Goal: Task Accomplishment & Management: Use online tool/utility

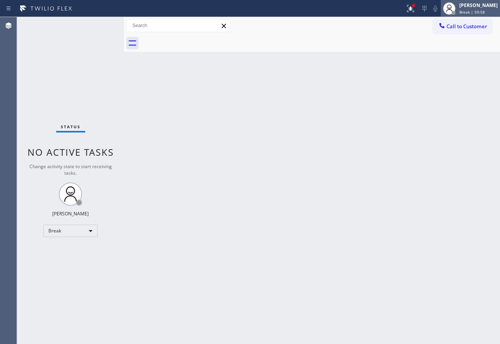
click at [485, 9] on div "[PERSON_NAME] Break | 59:58" at bounding box center [479, 9] width 42 height 14
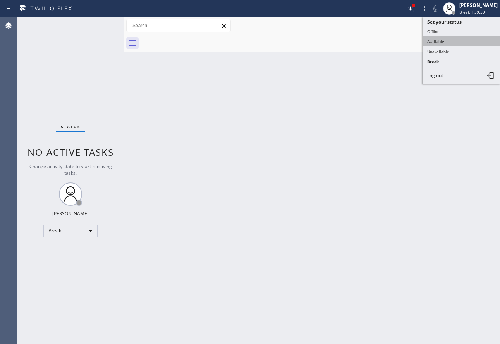
click at [437, 40] on button "Available" at bounding box center [461, 41] width 77 height 10
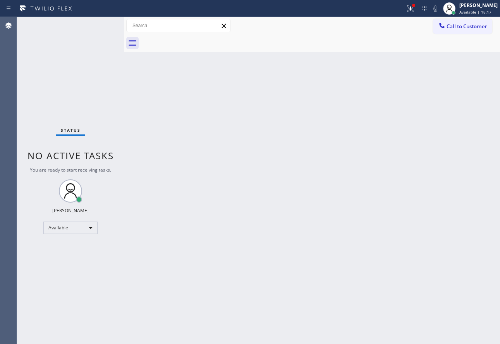
click at [413, 246] on div "Back to Dashboard Change Sender ID Customers Technicians Select a contact Outbo…" at bounding box center [312, 180] width 376 height 327
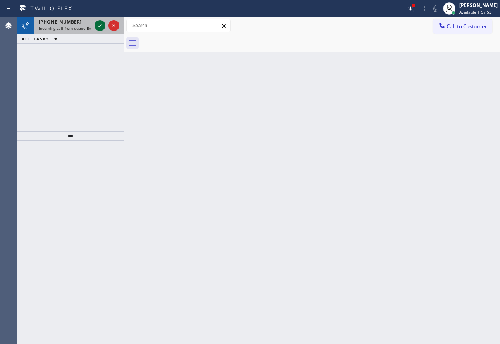
click at [102, 26] on icon at bounding box center [99, 25] width 9 height 9
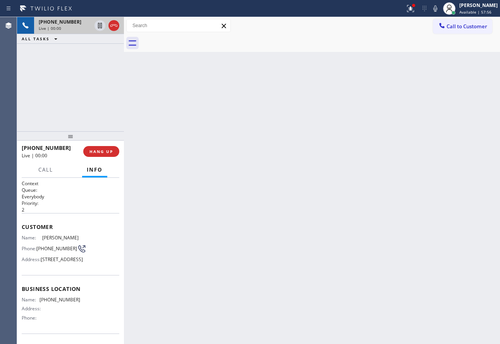
scroll to position [39, 0]
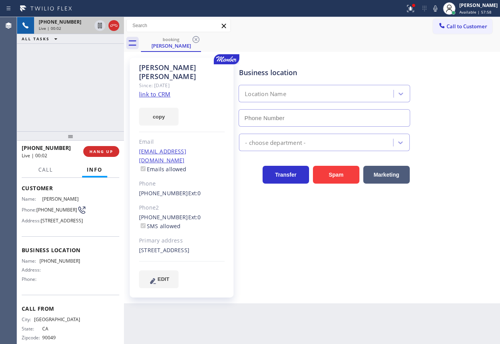
click at [155, 90] on link "link to CRM" at bounding box center [154, 94] width 31 height 8
click at [54, 213] on span "[PHONE_NUMBER]" at bounding box center [56, 210] width 41 height 6
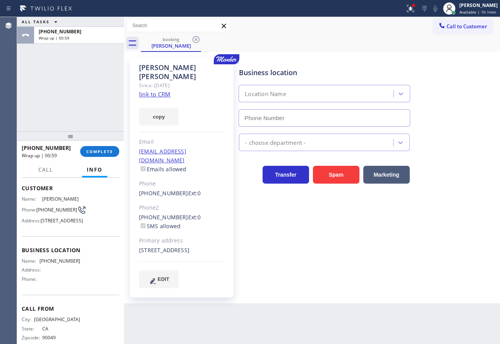
click at [65, 264] on span "[PHONE_NUMBER]" at bounding box center [60, 261] width 41 height 6
copy span "[PHONE_NUMBER]"
click at [91, 153] on span "COMPLETE" at bounding box center [99, 151] width 27 height 5
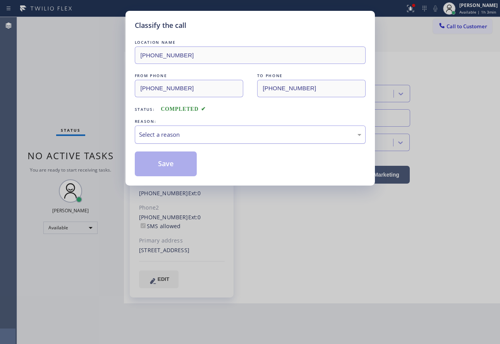
click at [188, 131] on div "Select a reason" at bounding box center [250, 134] width 222 height 9
click at [165, 166] on button "Save" at bounding box center [166, 163] width 62 height 25
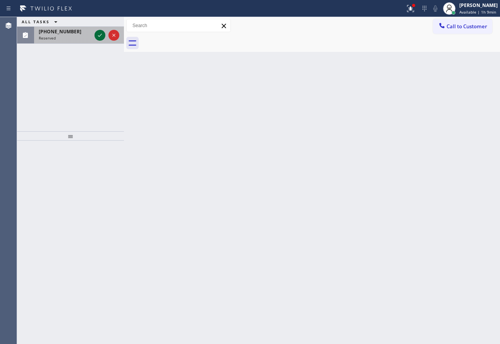
click at [98, 34] on icon at bounding box center [99, 35] width 9 height 9
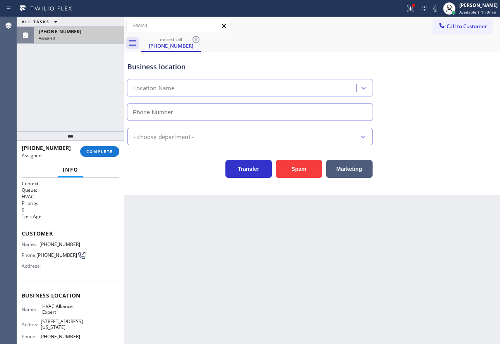
type input "[PHONE_NUMBER]"
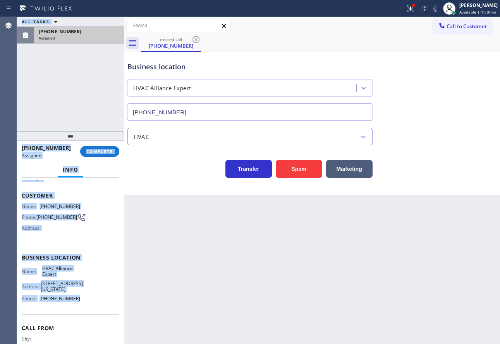
scroll to position [38, 0]
drag, startPoint x: 77, startPoint y: 272, endPoint x: 20, endPoint y: 199, distance: 93.2
click at [20, 199] on div "Context Queue: HVAC Priority: 0 Task Age: Customer Name: [PHONE_NUMBER] Phone: …" at bounding box center [70, 261] width 107 height 166
copy div "Customer Name: [PHONE_NUMBER] Phone: [PHONE_NUMBER] Address: Business location …"
click at [105, 155] on button "COMPLETE" at bounding box center [99, 151] width 39 height 11
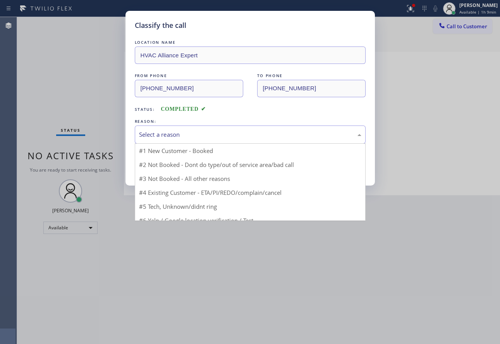
click at [180, 134] on div "Select a reason" at bounding box center [250, 134] width 222 height 9
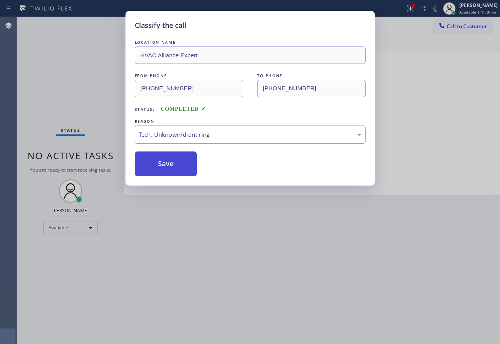
click at [172, 167] on button "Save" at bounding box center [166, 163] width 62 height 25
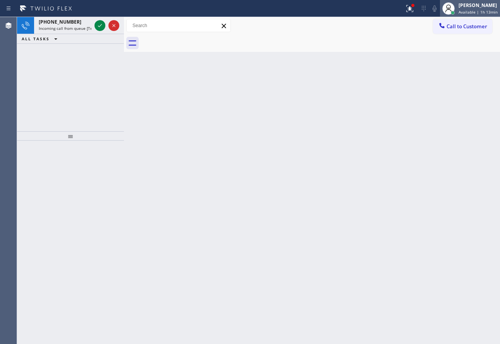
click at [477, 9] on span "Available | 1h 13min" at bounding box center [478, 11] width 39 height 5
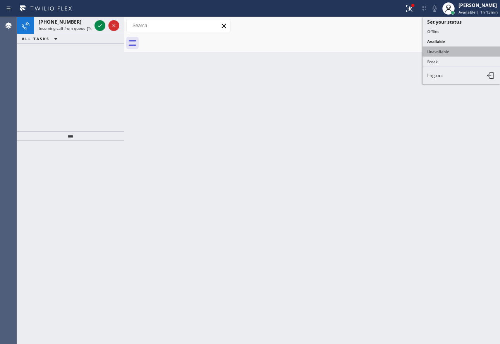
click at [441, 53] on button "Unavailable" at bounding box center [461, 51] width 77 height 10
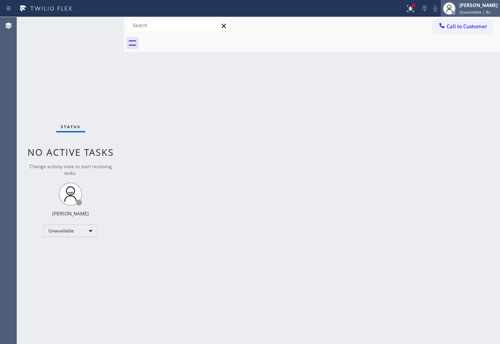
click at [470, 4] on div "[PERSON_NAME]" at bounding box center [478, 5] width 38 height 7
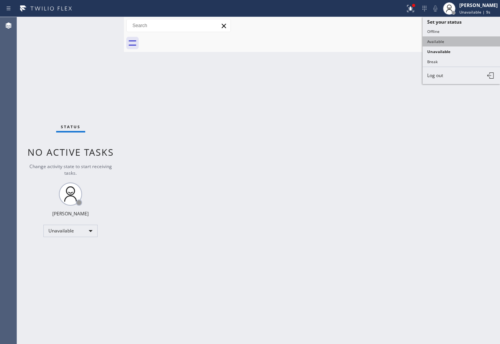
click at [453, 41] on button "Available" at bounding box center [461, 41] width 77 height 10
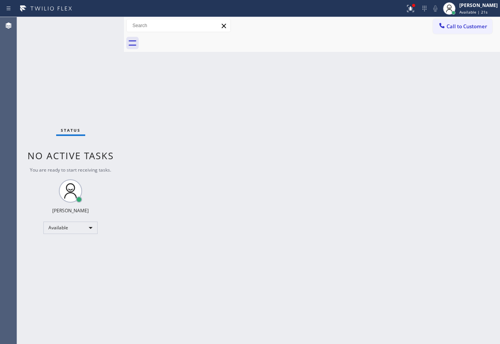
click at [257, 206] on div "Back to Dashboard Change Sender ID Customers Technicians Select a contact Outbo…" at bounding box center [312, 180] width 376 height 327
click at [191, 201] on div "Back to Dashboard Change Sender ID Customers Technicians Select a contact Outbo…" at bounding box center [312, 180] width 376 height 327
click at [246, 272] on div "Back to Dashboard Change Sender ID Customers Technicians Select a contact Outbo…" at bounding box center [312, 180] width 376 height 327
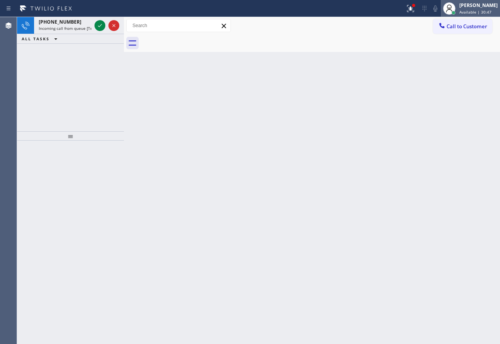
click at [474, 9] on span "Available | 30:47" at bounding box center [475, 11] width 32 height 5
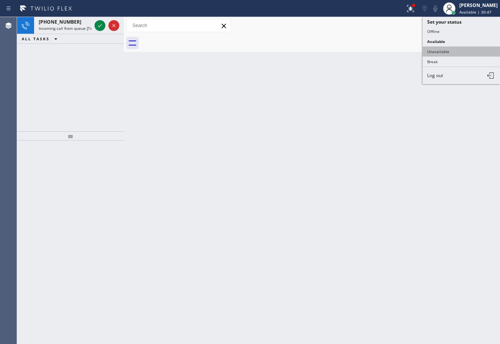
click at [453, 53] on button "Unavailable" at bounding box center [461, 51] width 77 height 10
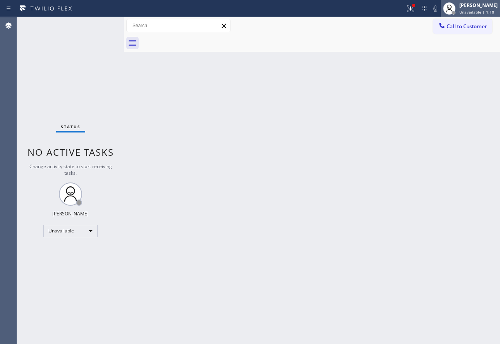
drag, startPoint x: 475, startPoint y: 3, endPoint x: 461, endPoint y: 28, distance: 28.4
click at [475, 3] on div "[PERSON_NAME]" at bounding box center [478, 5] width 38 height 7
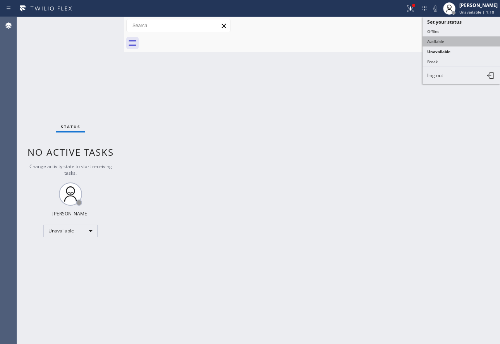
click at [447, 43] on button "Available" at bounding box center [461, 41] width 77 height 10
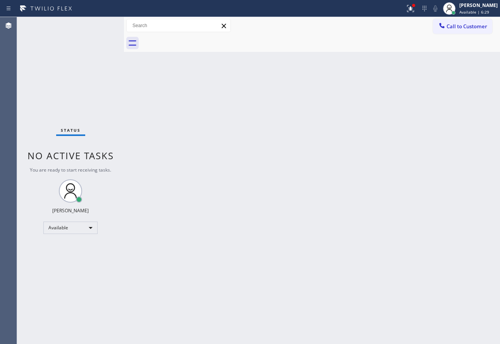
drag, startPoint x: 418, startPoint y: 11, endPoint x: 413, endPoint y: 59, distance: 47.9
click at [414, 60] on div "Back to Dashboard Change Sender ID Customers Technicians Select a contact Outbo…" at bounding box center [312, 180] width 376 height 327
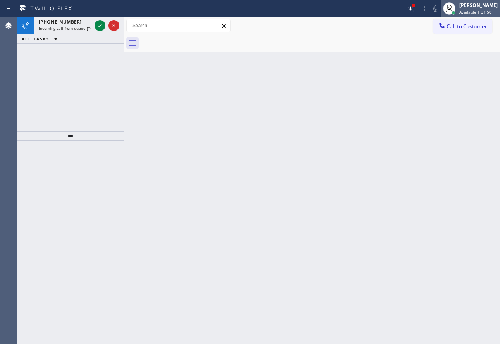
click at [483, 2] on div "[PERSON_NAME]" at bounding box center [478, 5] width 38 height 7
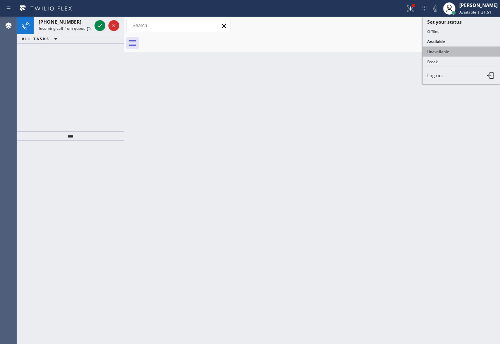
click at [446, 52] on button "Unavailable" at bounding box center [461, 51] width 77 height 10
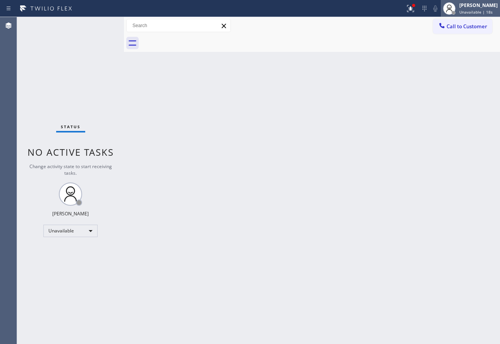
click at [478, 9] on div "[PERSON_NAME] Unavailable | 18s" at bounding box center [479, 9] width 42 height 14
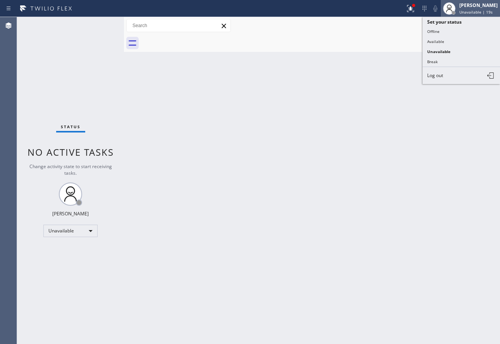
click at [478, 9] on div "[PERSON_NAME] Unavailable | 19s" at bounding box center [479, 9] width 42 height 14
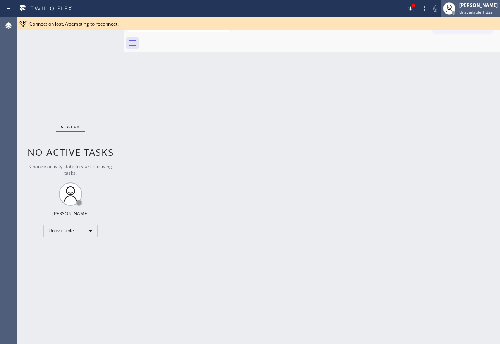
click at [465, 9] on div "[PERSON_NAME] Unavailable | 22s" at bounding box center [479, 9] width 42 height 14
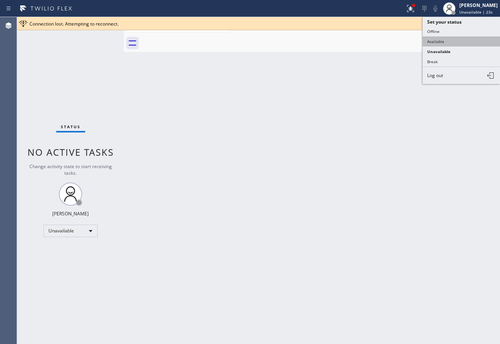
click at [441, 40] on button "Available" at bounding box center [461, 41] width 77 height 10
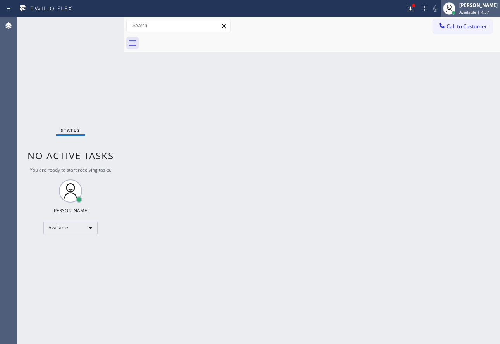
click at [484, 9] on div "[PERSON_NAME] Available | 4:57" at bounding box center [479, 9] width 42 height 14
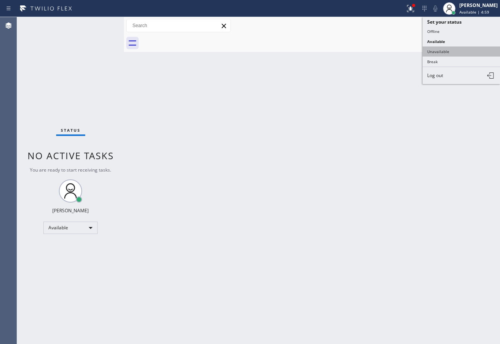
click at [446, 53] on button "Unavailable" at bounding box center [461, 51] width 77 height 10
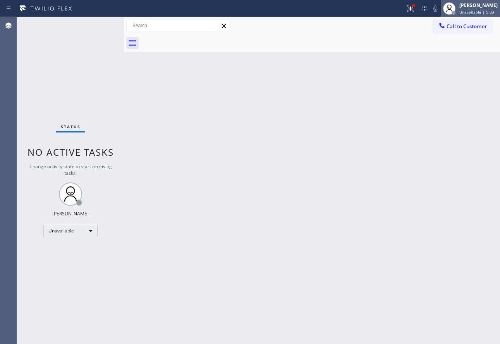
click at [490, 8] on div "[PERSON_NAME]" at bounding box center [478, 5] width 38 height 7
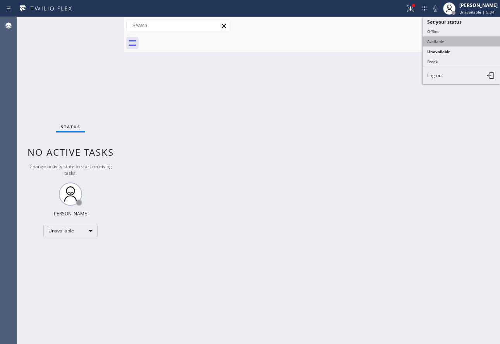
click at [446, 43] on button "Available" at bounding box center [461, 41] width 77 height 10
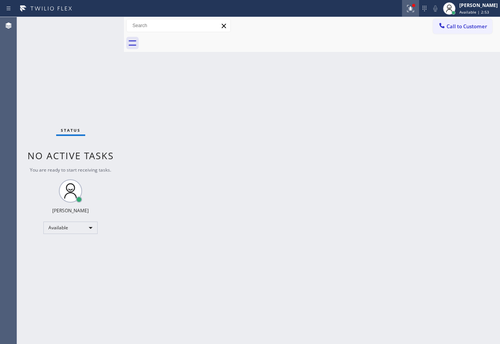
click at [415, 8] on icon at bounding box center [410, 8] width 9 height 9
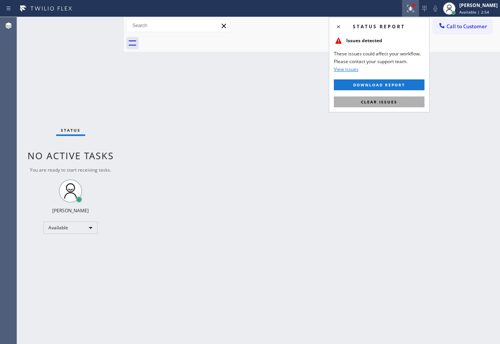
click at [390, 104] on span "Clear issues" at bounding box center [379, 101] width 36 height 5
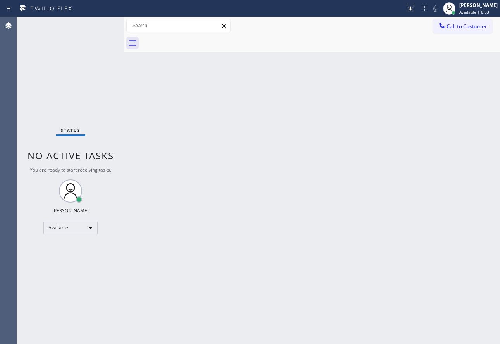
click at [385, 139] on div "Back to Dashboard Change Sender ID Customers Technicians Select a contact Outbo…" at bounding box center [312, 180] width 376 height 327
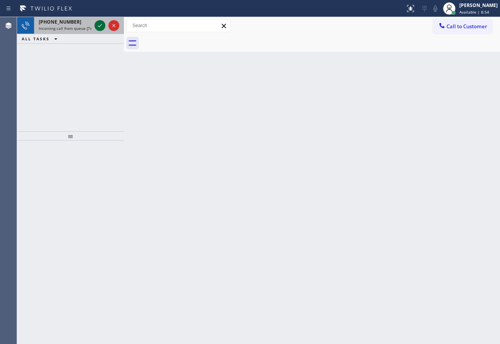
click at [98, 27] on icon at bounding box center [99, 25] width 9 height 9
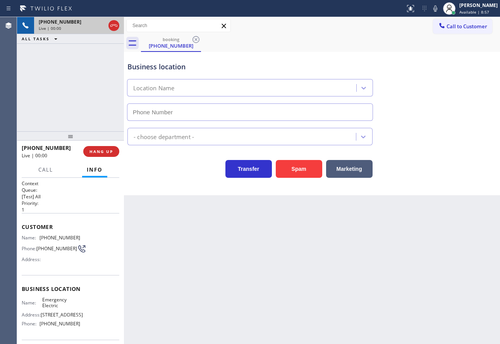
type input "[PHONE_NUMBER]"
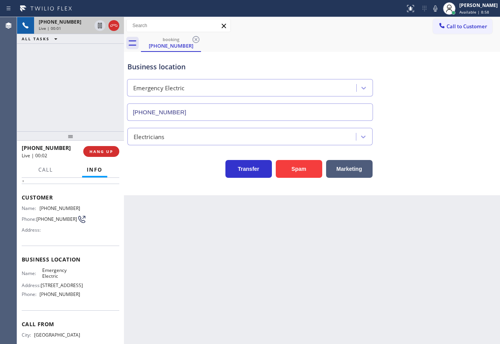
scroll to position [65, 0]
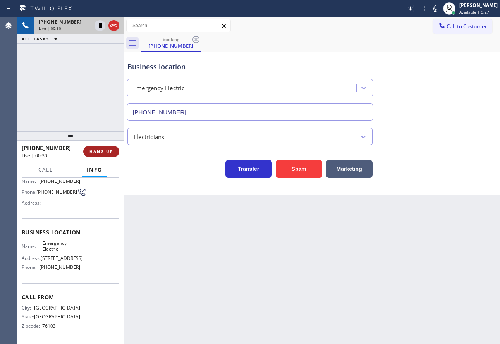
click at [103, 150] on span "HANG UP" at bounding box center [101, 151] width 24 height 5
click at [105, 151] on span "HANG UP" at bounding box center [101, 151] width 24 height 5
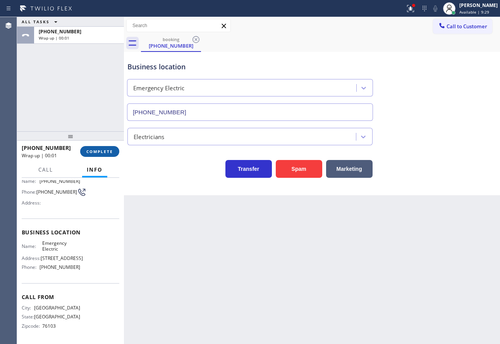
click at [107, 151] on span "COMPLETE" at bounding box center [99, 151] width 27 height 5
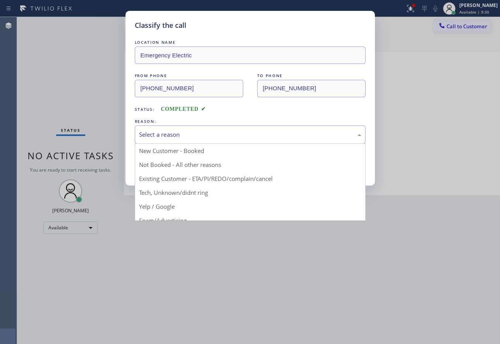
click at [188, 138] on div "Select a reason" at bounding box center [250, 134] width 222 height 9
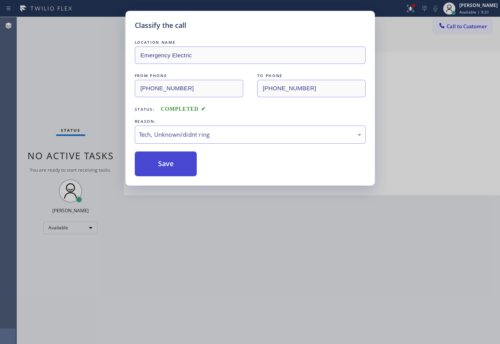
click at [167, 165] on button "Save" at bounding box center [166, 163] width 62 height 25
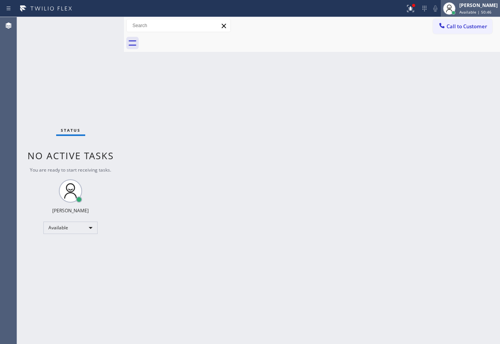
click at [492, 5] on div "[PERSON_NAME]" at bounding box center [478, 5] width 38 height 7
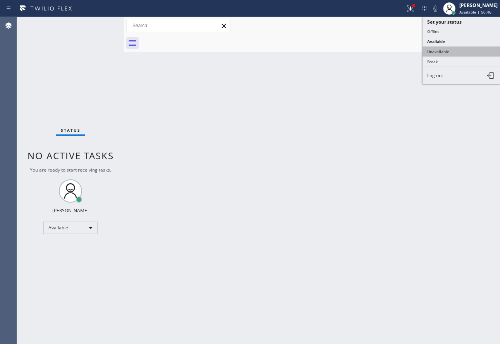
click at [450, 52] on button "Unavailable" at bounding box center [461, 51] width 77 height 10
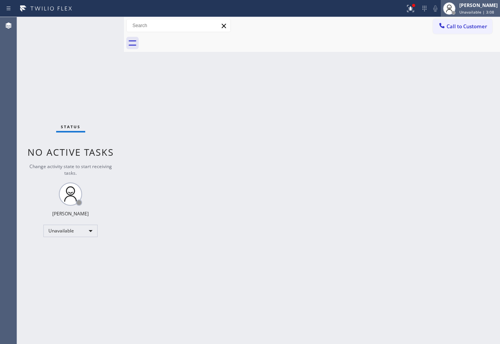
click at [458, 10] on div at bounding box center [449, 8] width 17 height 17
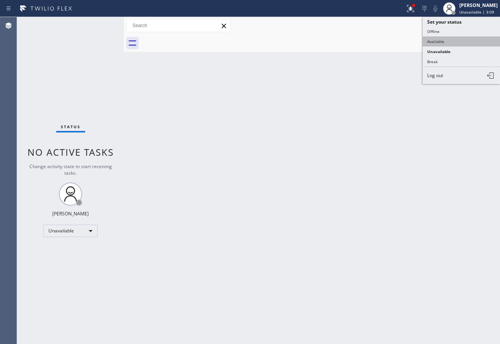
click at [458, 44] on button "Available" at bounding box center [461, 41] width 77 height 10
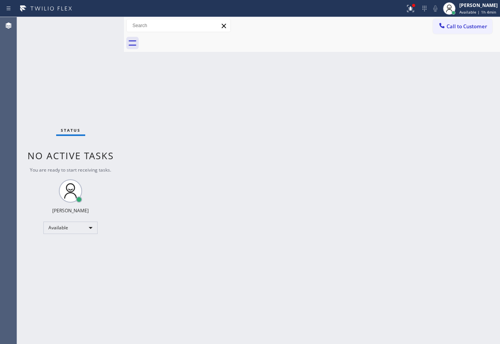
click at [373, 142] on div "Back to Dashboard Change Sender ID Customers Technicians Select a contact Outbo…" at bounding box center [312, 180] width 376 height 327
click at [474, 10] on span "Available | 1h 6min" at bounding box center [477, 11] width 37 height 5
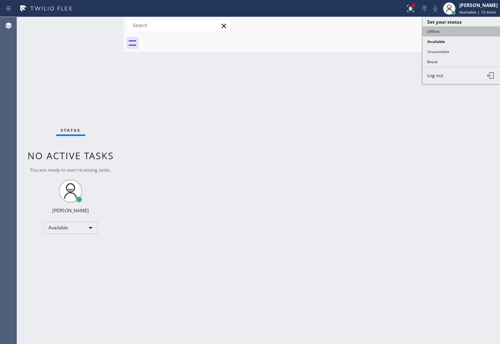
click at [435, 33] on button "Offline" at bounding box center [461, 31] width 77 height 10
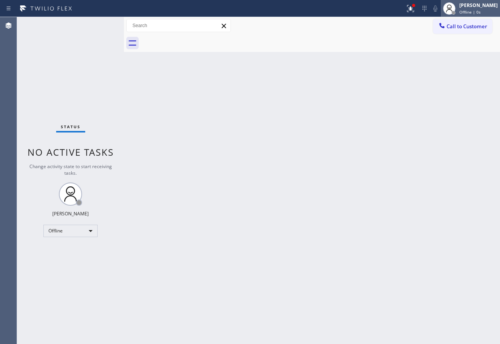
click at [477, 9] on div "[PERSON_NAME] Offline | 0s" at bounding box center [479, 9] width 42 height 14
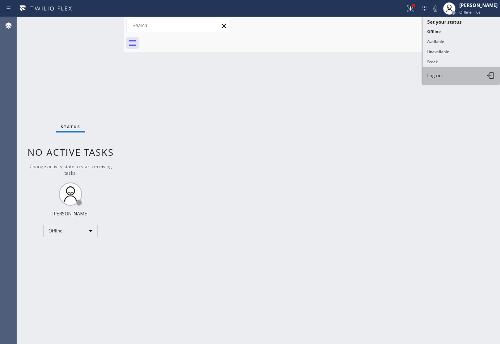
click at [458, 74] on button "Log out" at bounding box center [461, 75] width 77 height 17
